Goal: Check status: Check status

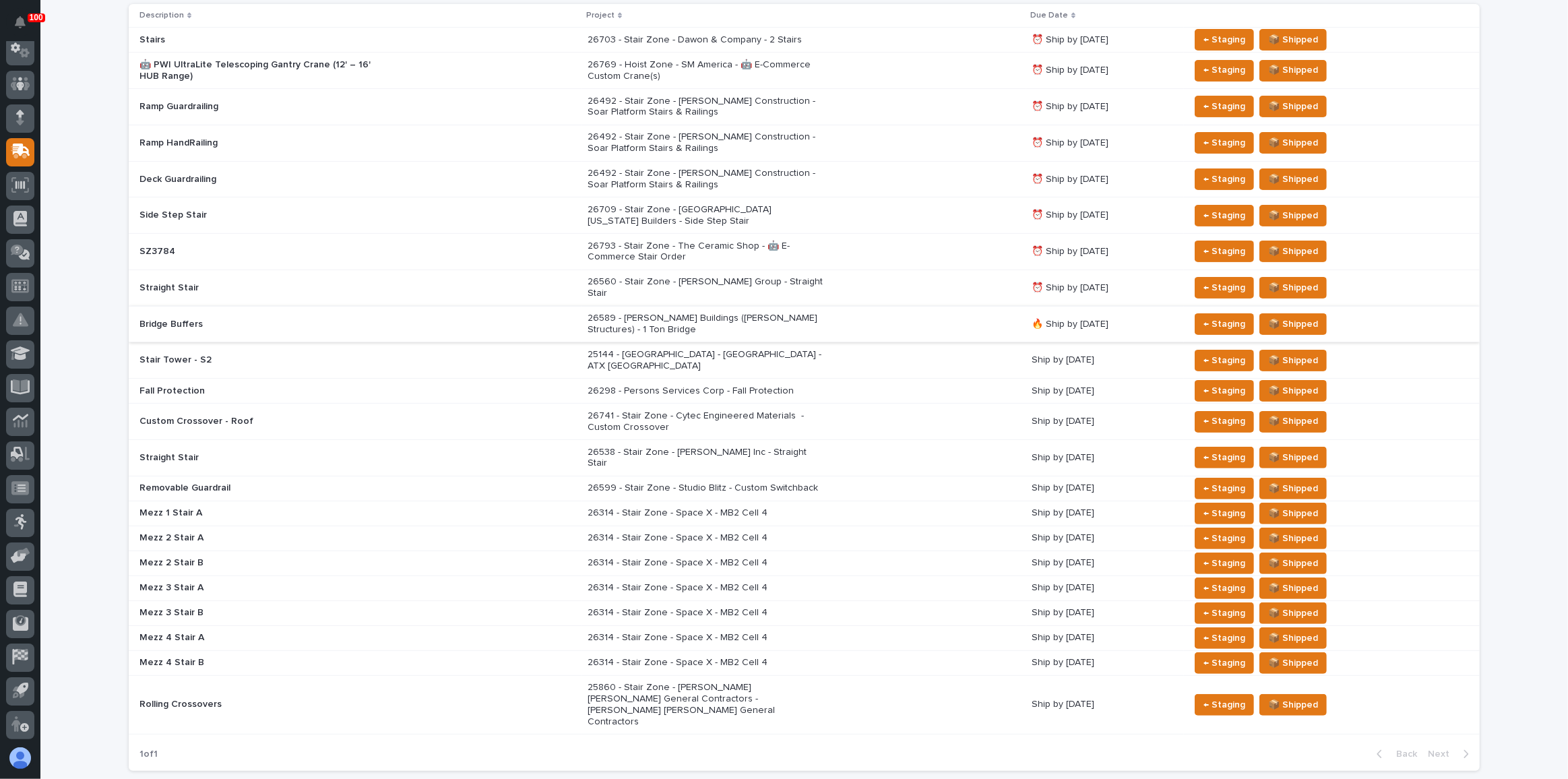
scroll to position [306, 0]
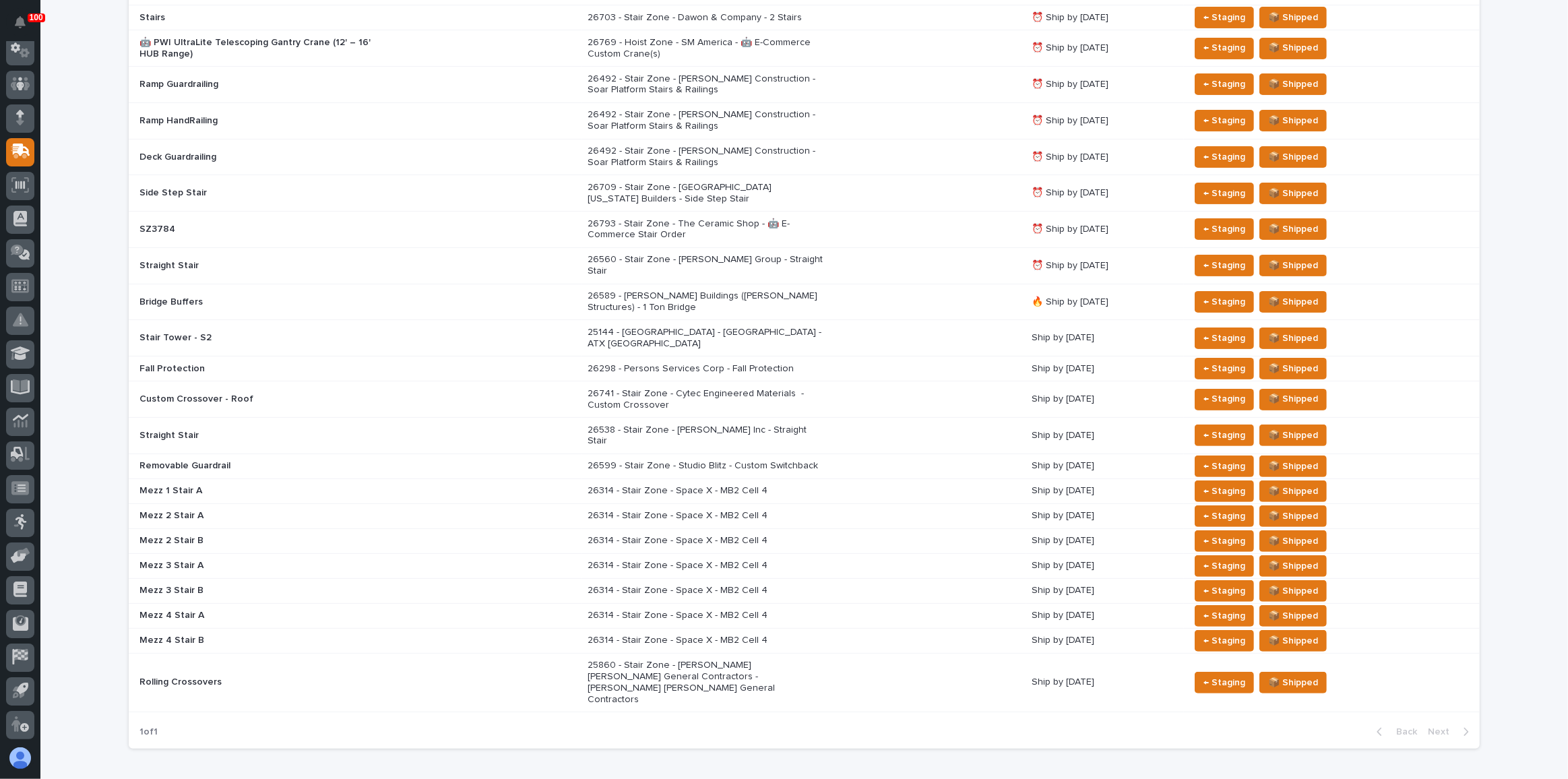
click at [711, 324] on div "25144 - [GEOGRAPHIC_DATA] - [GEOGRAPHIC_DATA] - ATX [GEOGRAPHIC_DATA]" at bounding box center [705, 337] width 235 height 26
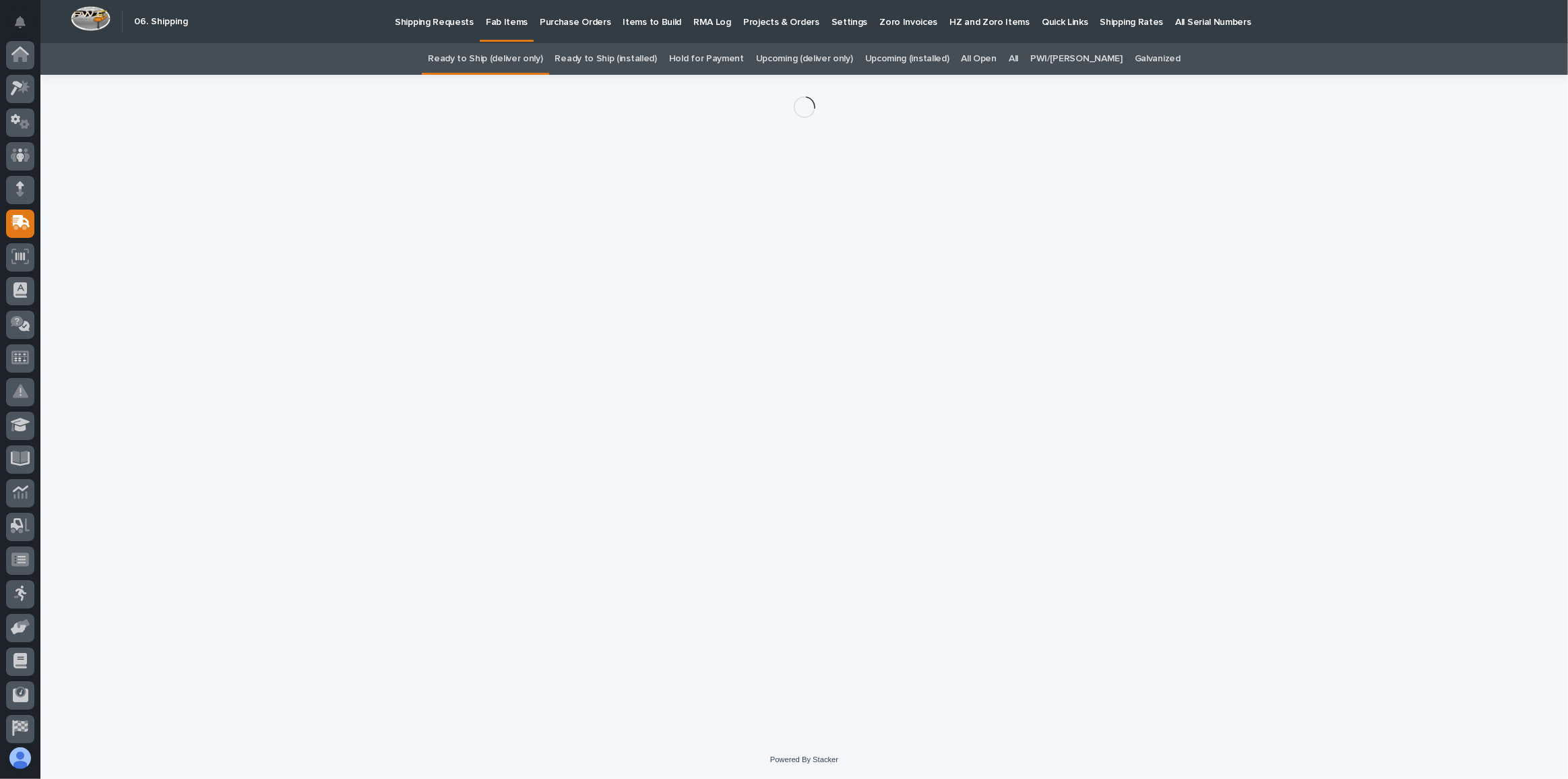
scroll to position [72, 0]
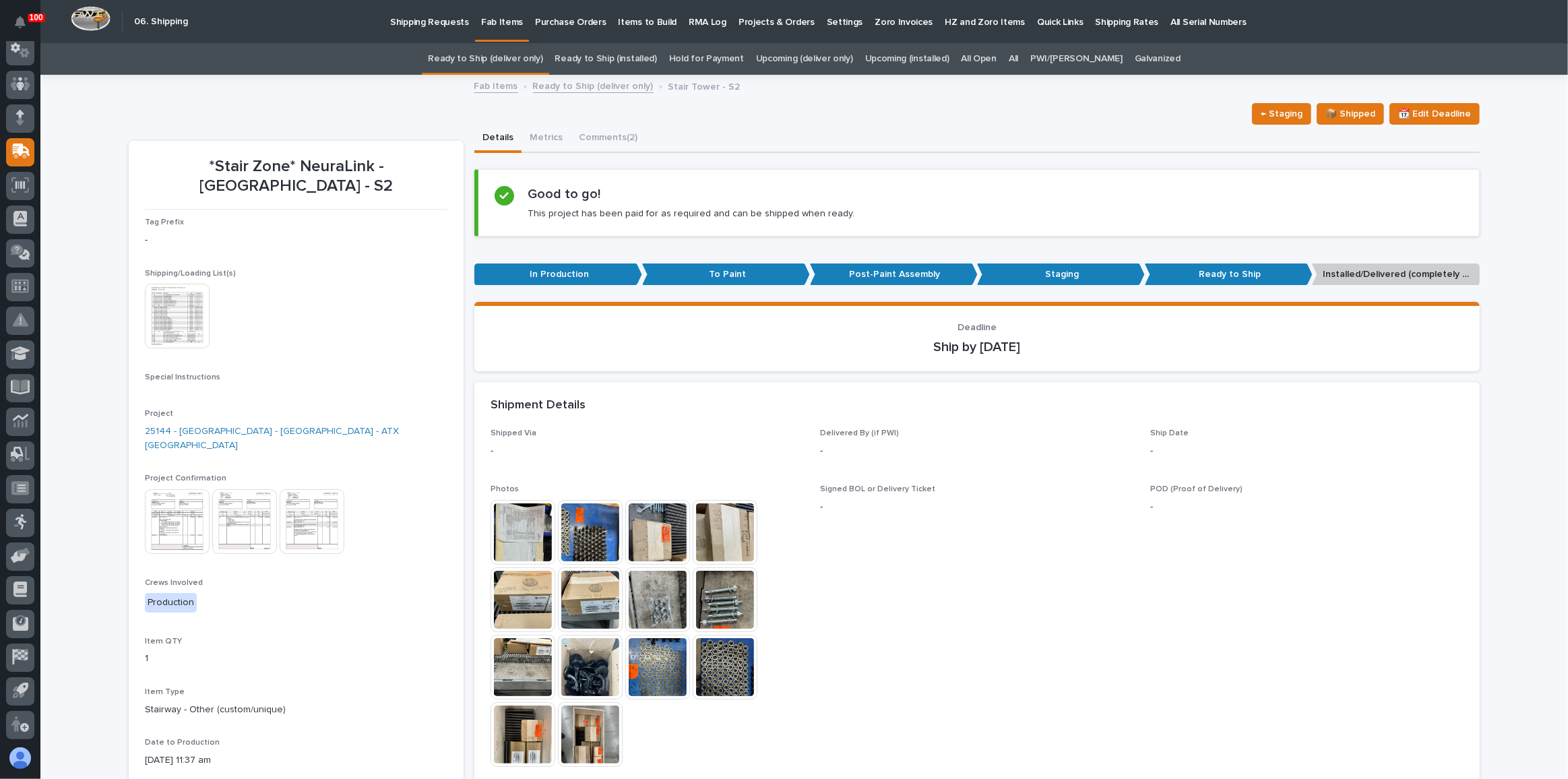
click at [165, 319] on img at bounding box center [177, 316] width 64 height 64
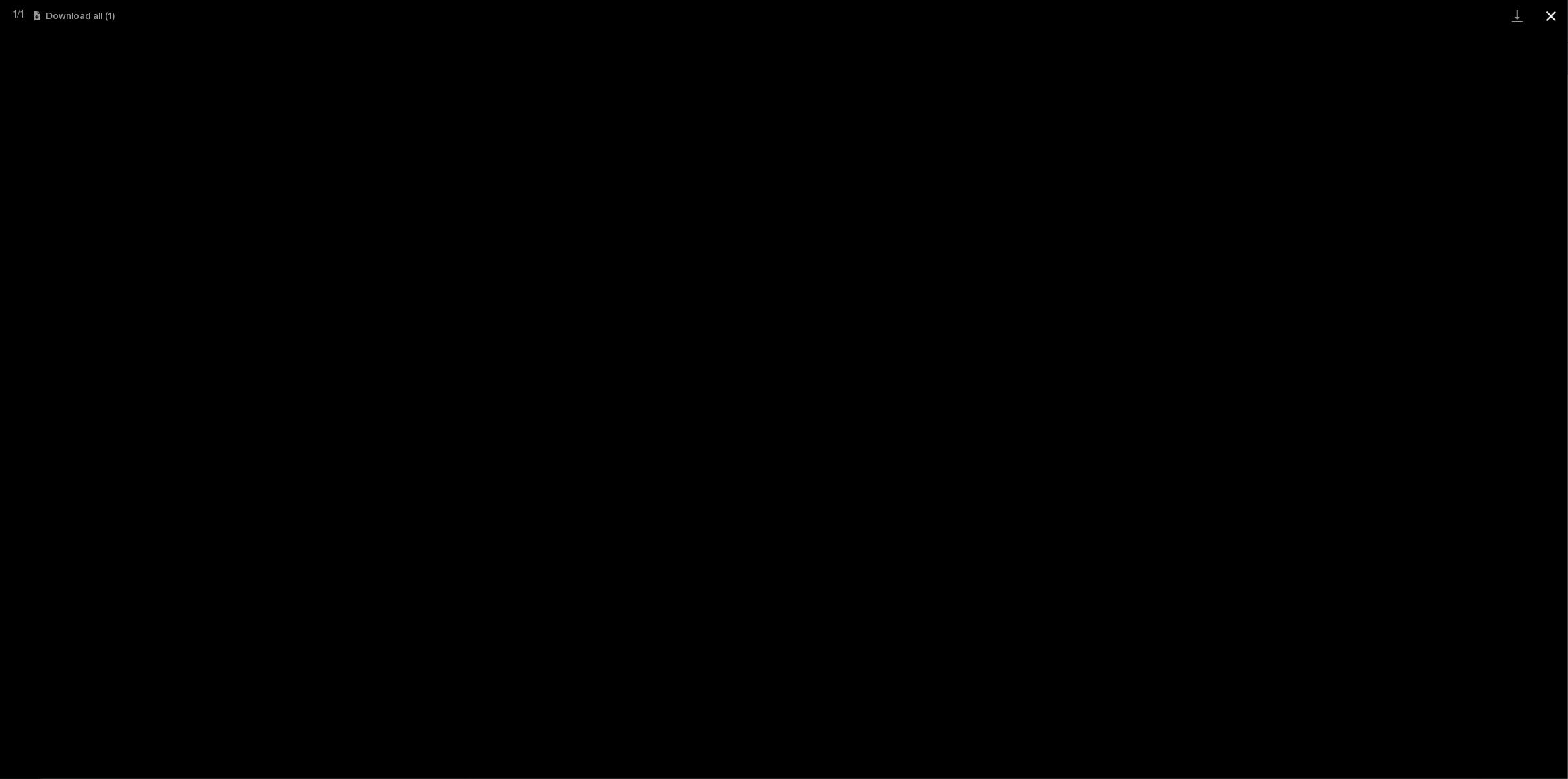
click at [1550, 17] on button "Close gallery" at bounding box center [1551, 16] width 34 height 31
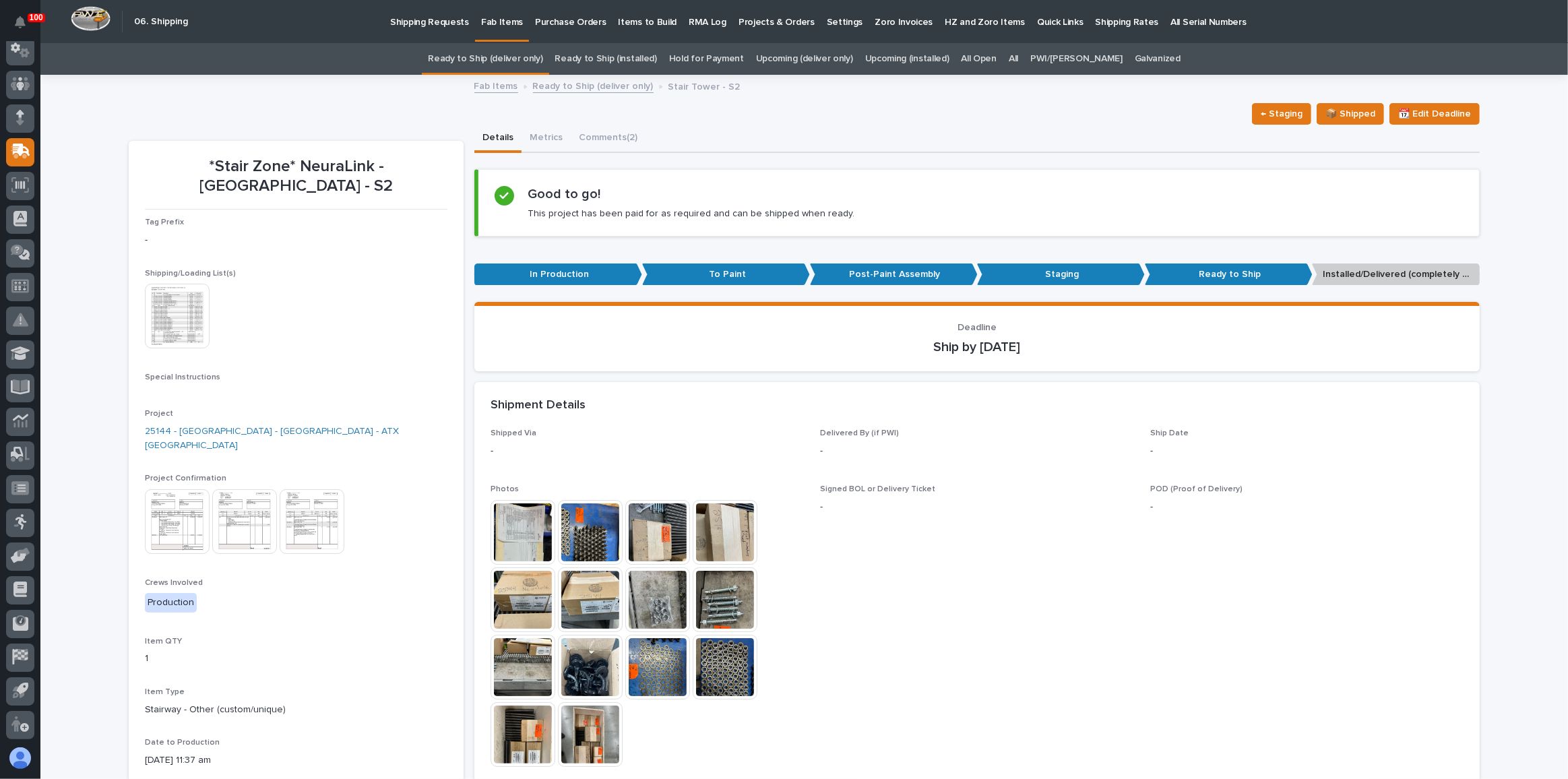
click at [507, 58] on link "Ready to Ship (deliver only)" at bounding box center [485, 59] width 115 height 31
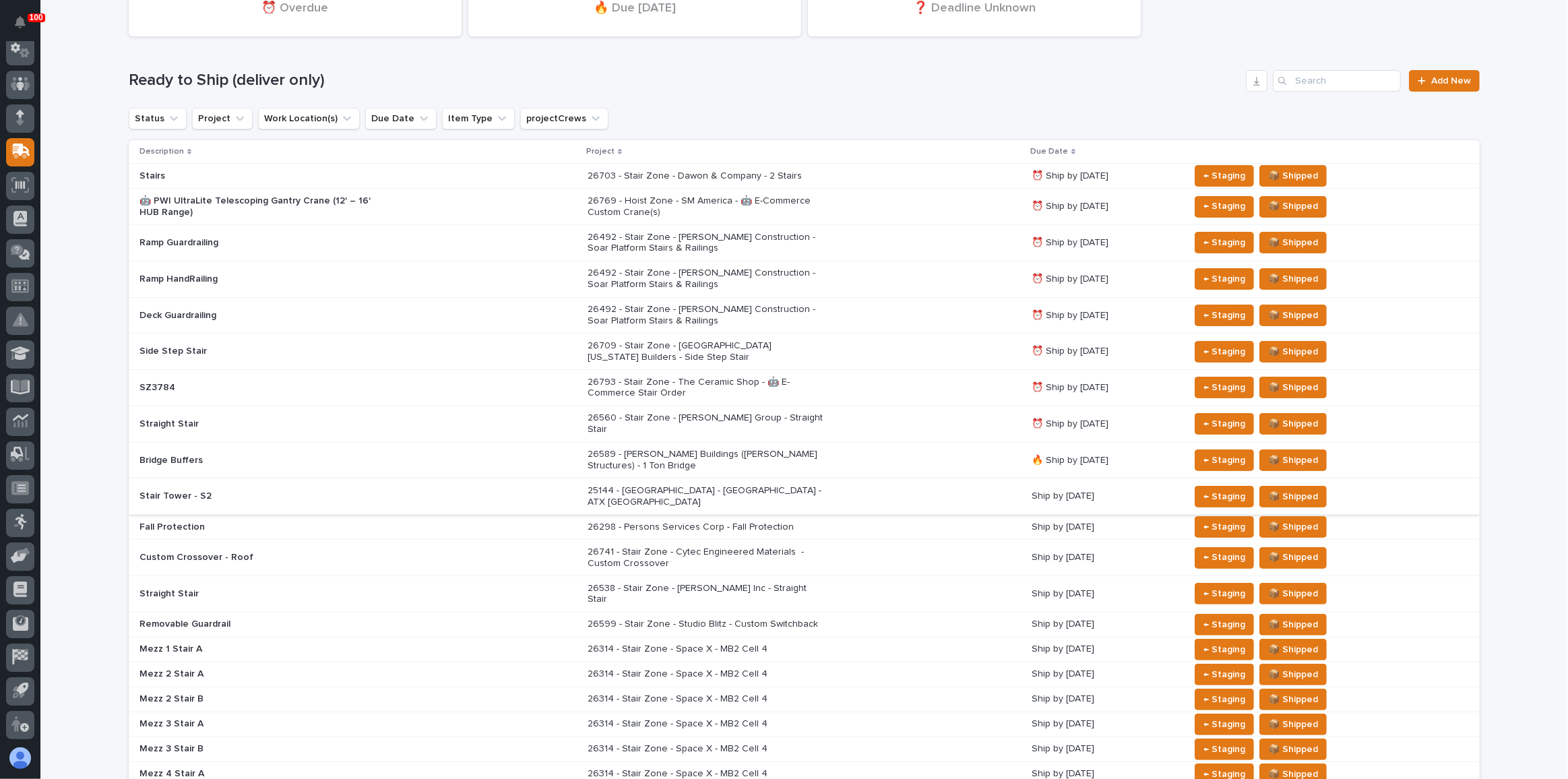
scroll to position [61, 0]
